Goal: Task Accomplishment & Management: Complete application form

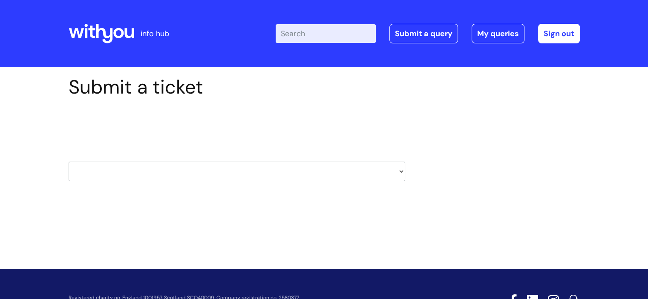
click at [133, 173] on select "HR / People IT and Support Clinical Drug Alerts Finance Accounts Data Support T…" at bounding box center [237, 172] width 336 height 20
select select "protector_lone_working"
click at [69, 162] on select "HR / People IT and Support Clinical Drug Alerts Finance Accounts Data Support T…" at bounding box center [237, 172] width 336 height 20
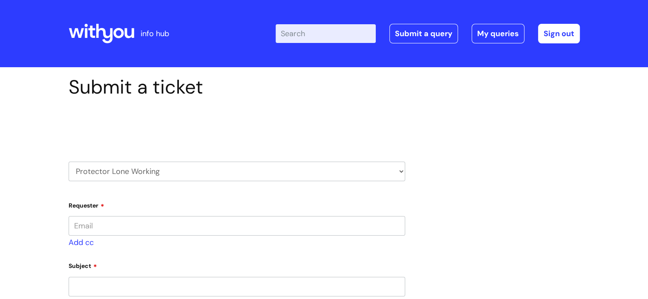
type input "[PERSON_NAME][EMAIL_ADDRESS][DOMAIN_NAME]"
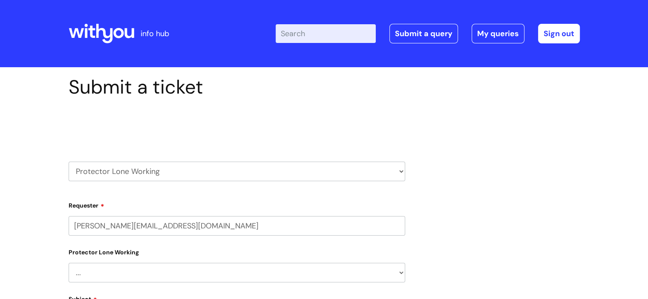
select select "80004286556"
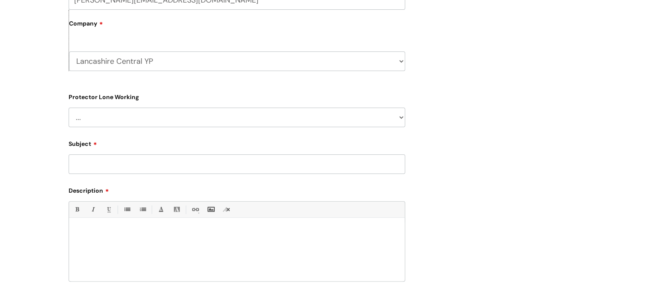
scroll to position [229, 0]
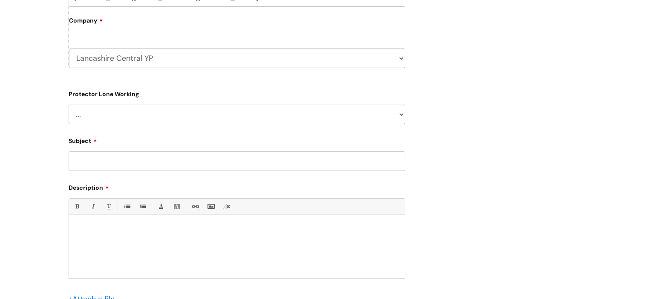
click at [112, 163] on input "Subject" at bounding box center [237, 162] width 336 height 20
type input "add a new worker on protector"
click at [79, 221] on div at bounding box center [237, 249] width 336 height 59
paste div
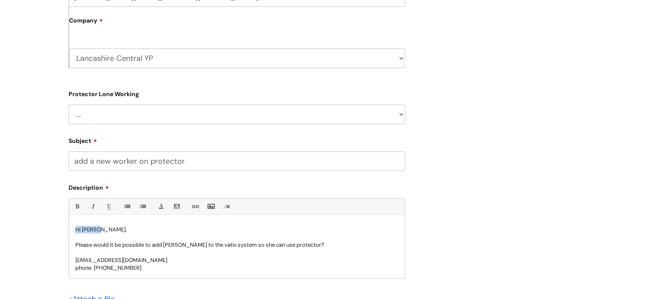
drag, startPoint x: 98, startPoint y: 231, endPoint x: 73, endPoint y: 231, distance: 24.7
click at [73, 231] on div "Hi [PERSON_NAME], Please would it be possible to add [PERSON_NAME] to the vatix…" at bounding box center [237, 249] width 336 height 59
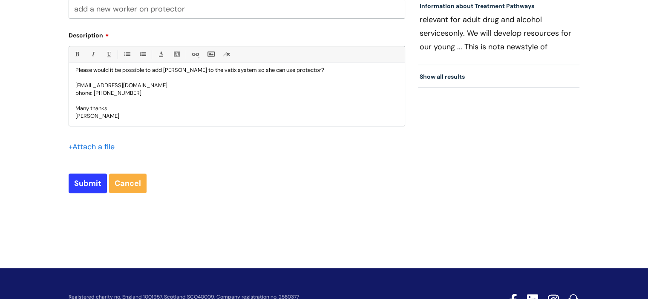
scroll to position [382, 0]
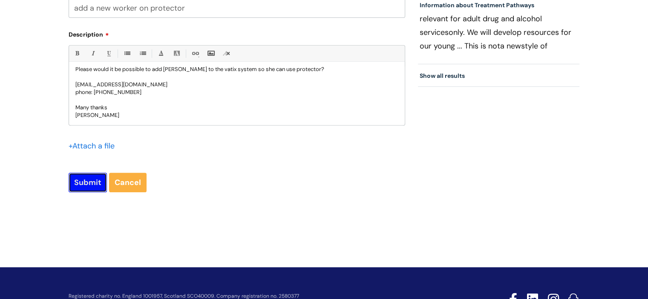
click at [85, 177] on input "Submit" at bounding box center [88, 183] width 38 height 20
type input "Please Wait..."
